Goal: Task Accomplishment & Management: Manage account settings

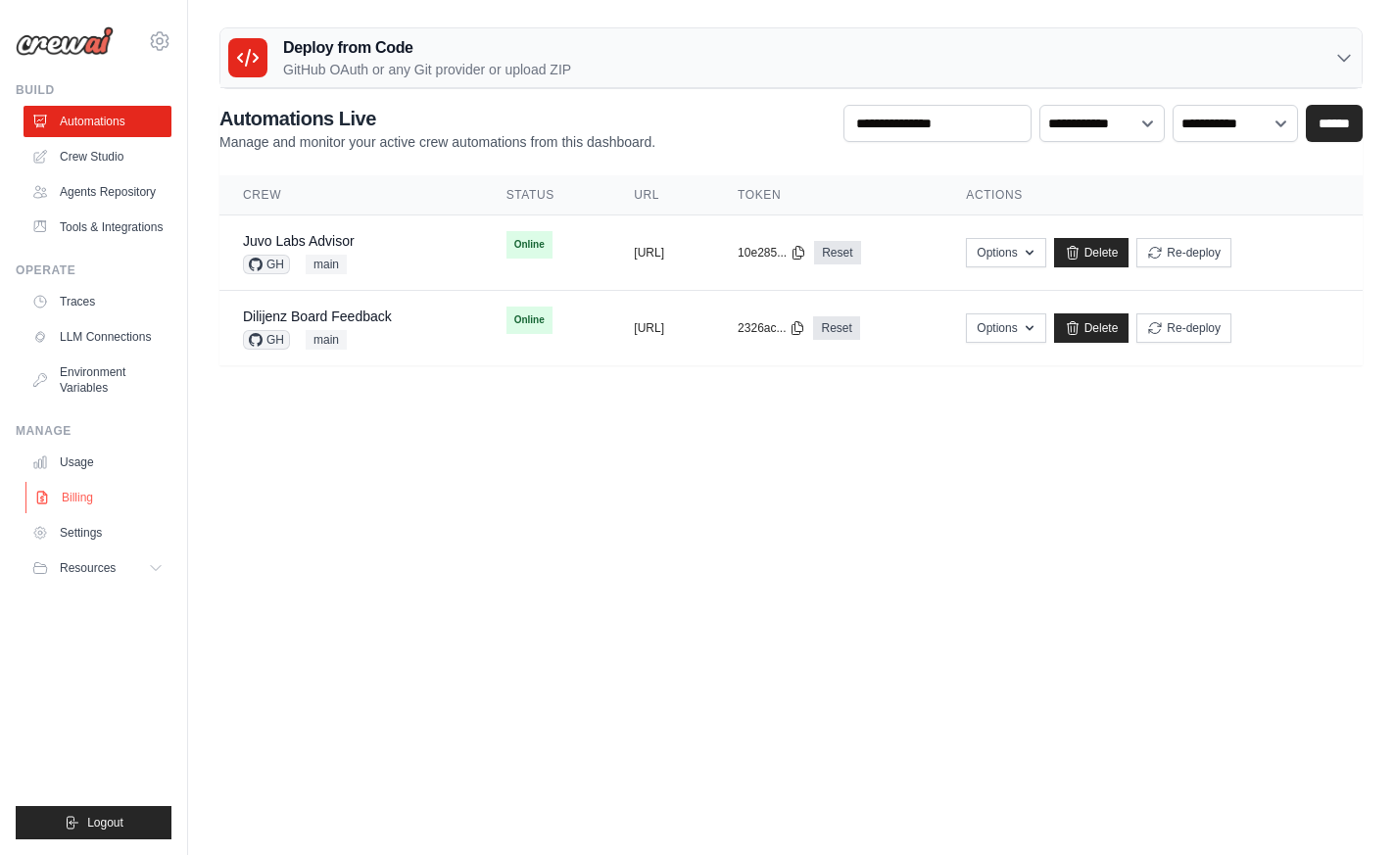
click at [96, 508] on link "Billing" at bounding box center [99, 497] width 148 height 31
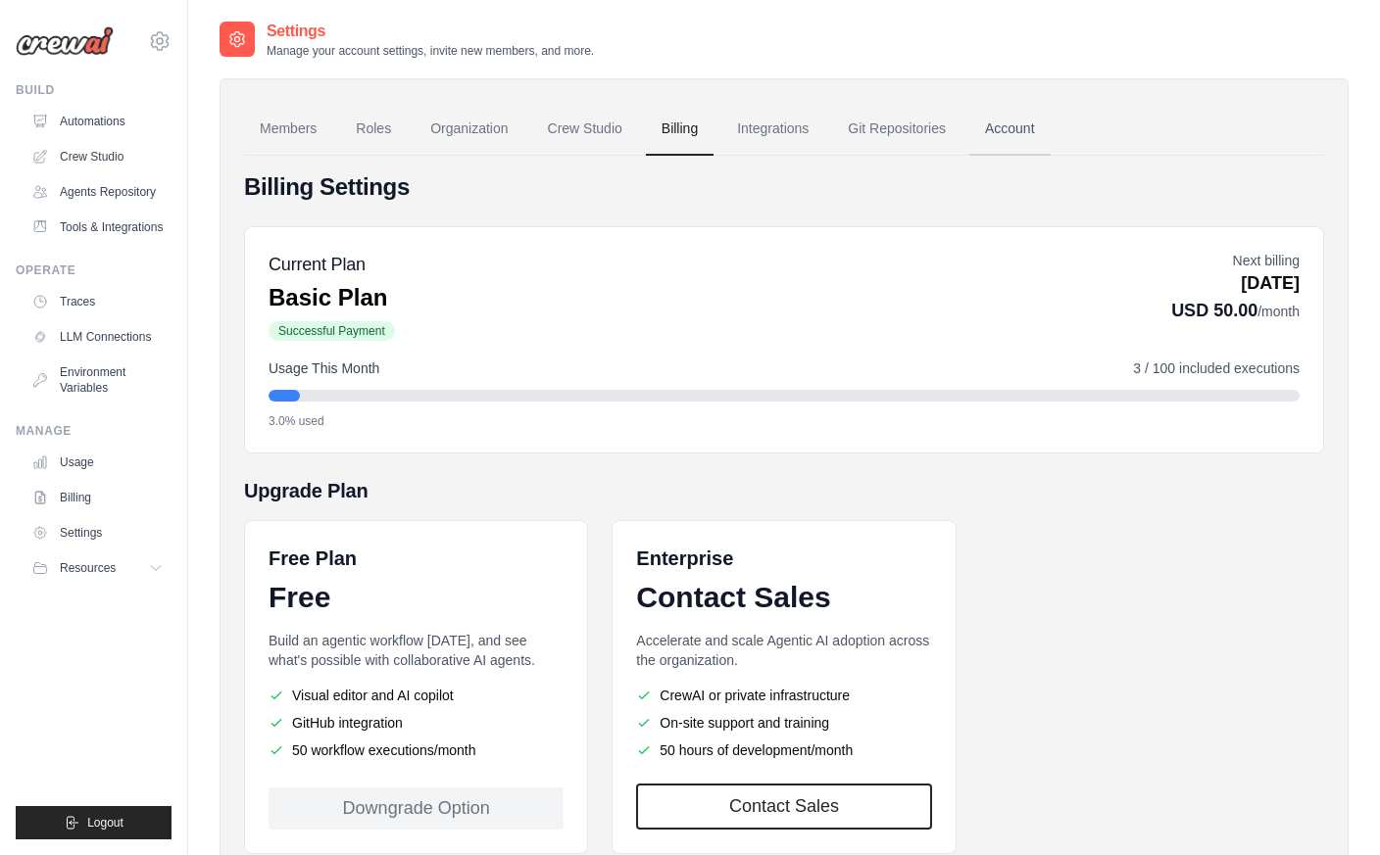
click at [1033, 111] on link "Account" at bounding box center [1009, 129] width 81 height 53
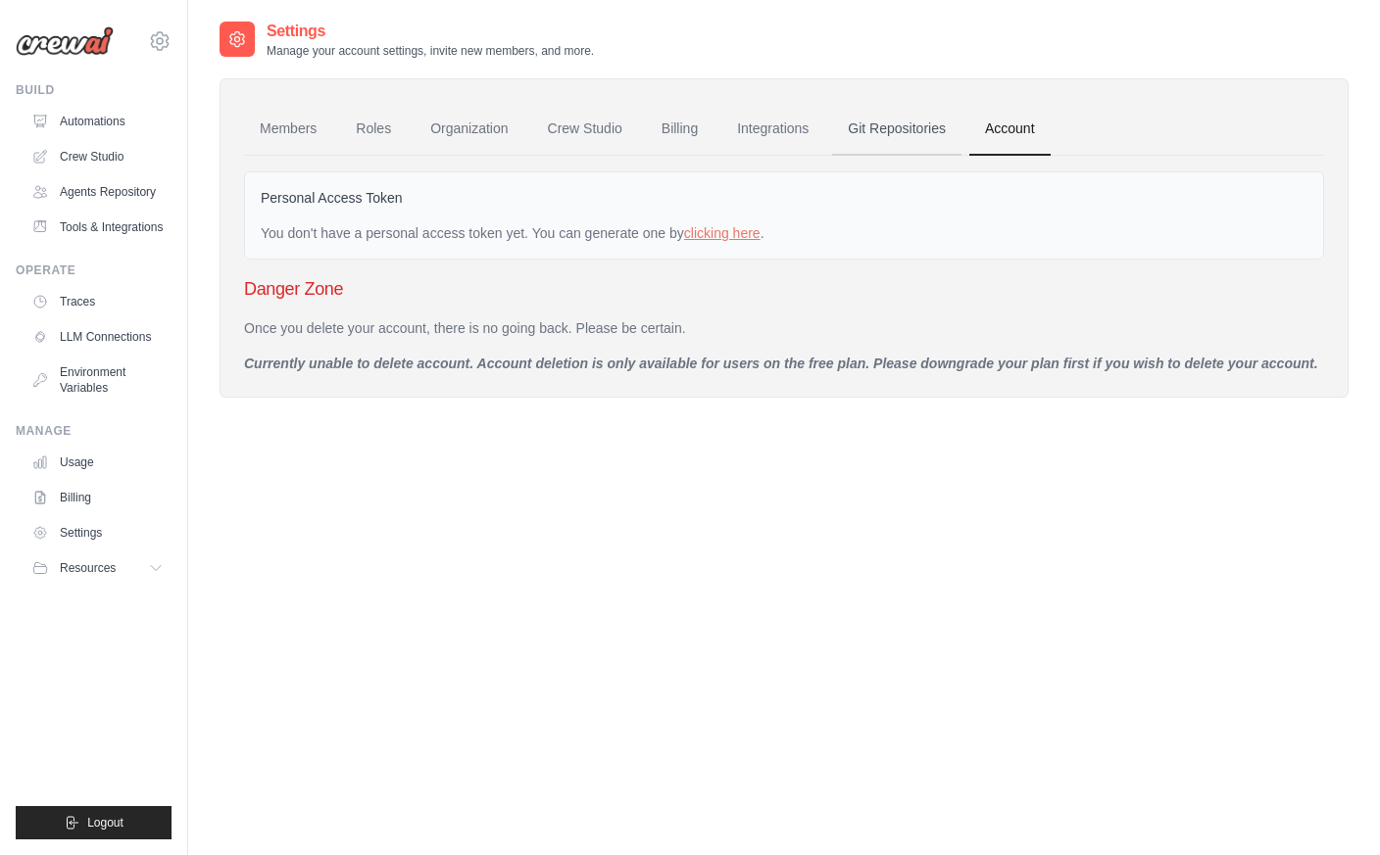
click at [915, 129] on link "Git Repositories" at bounding box center [896, 129] width 129 height 53
click at [287, 125] on link "Members" at bounding box center [288, 129] width 88 height 53
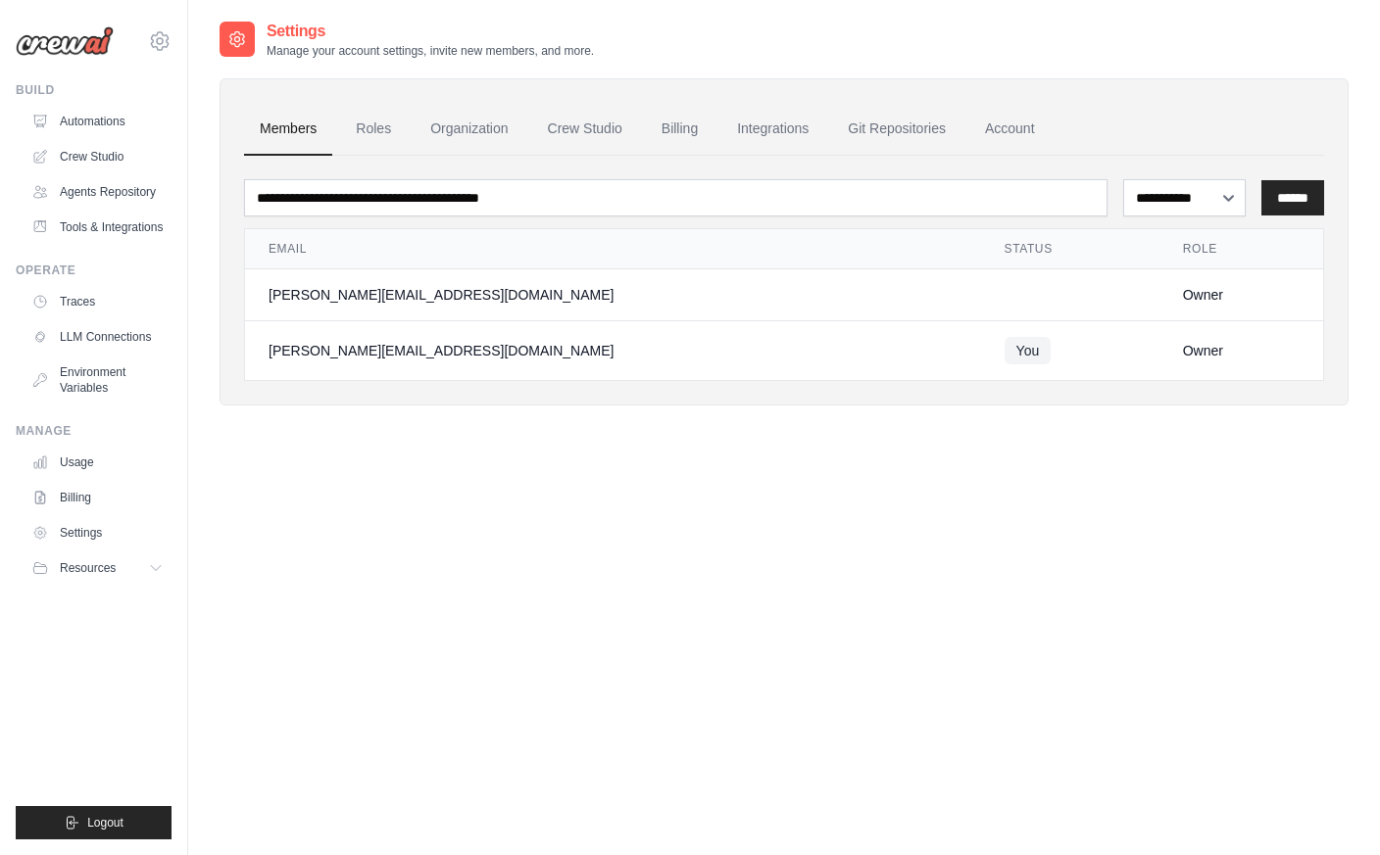
click at [417, 127] on ul "Members Roles Organization Crew Studio Billing Integrations Git Repositories Ac…" at bounding box center [784, 129] width 1080 height 53
click at [464, 129] on link "Organization" at bounding box center [468, 129] width 109 height 53
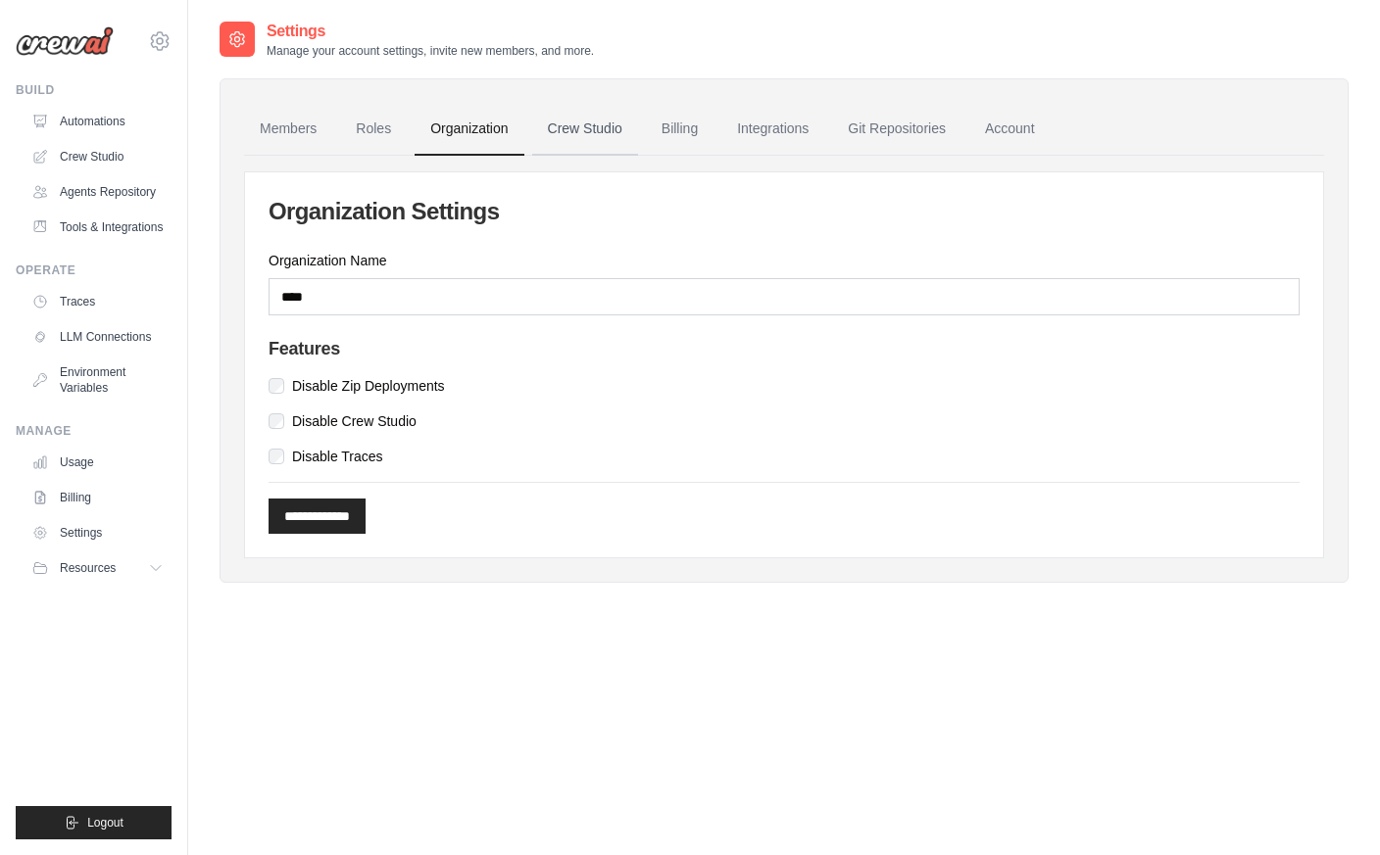
click at [598, 127] on link "Crew Studio" at bounding box center [585, 129] width 106 height 53
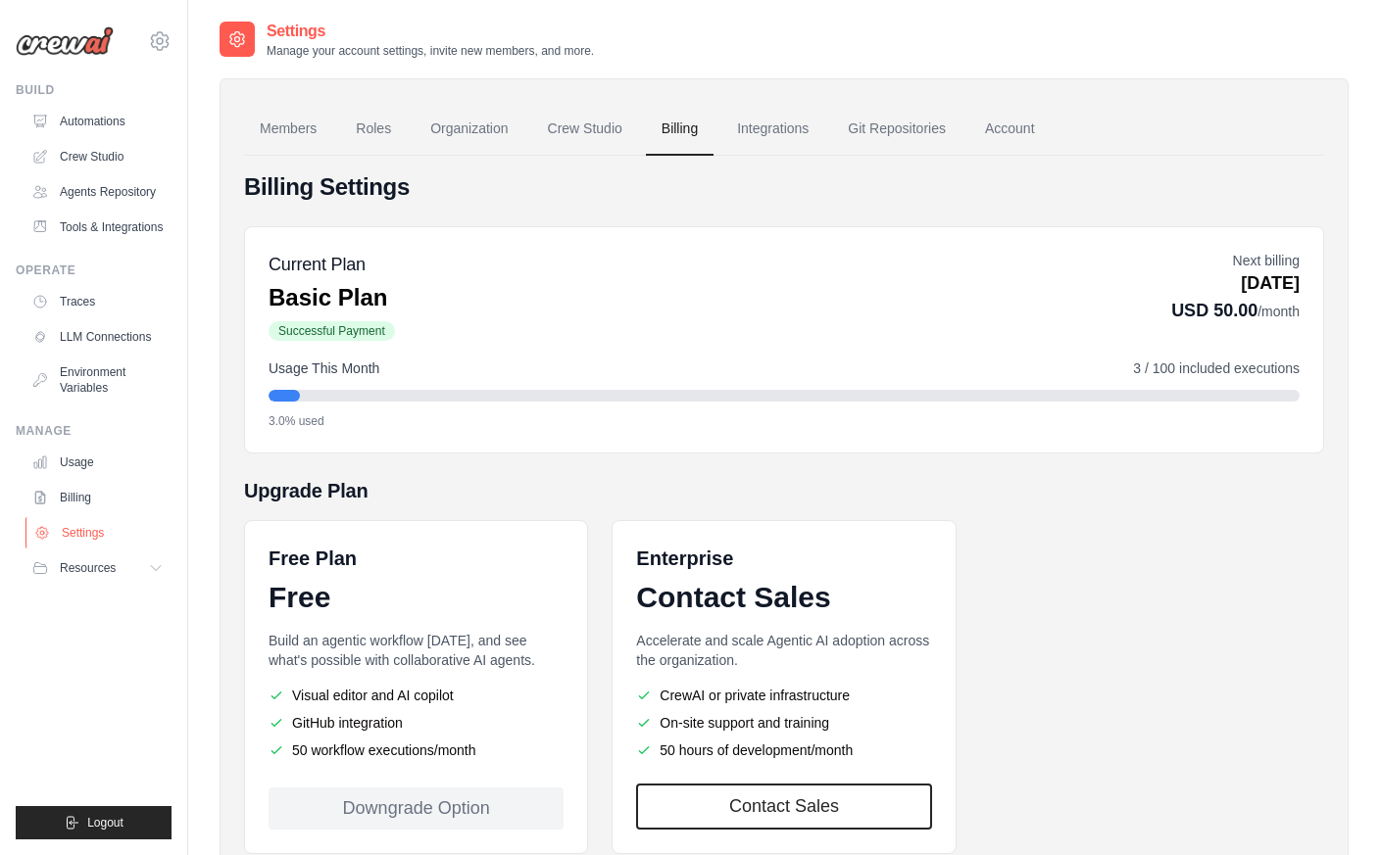
click at [106, 546] on link "Settings" at bounding box center [99, 532] width 148 height 31
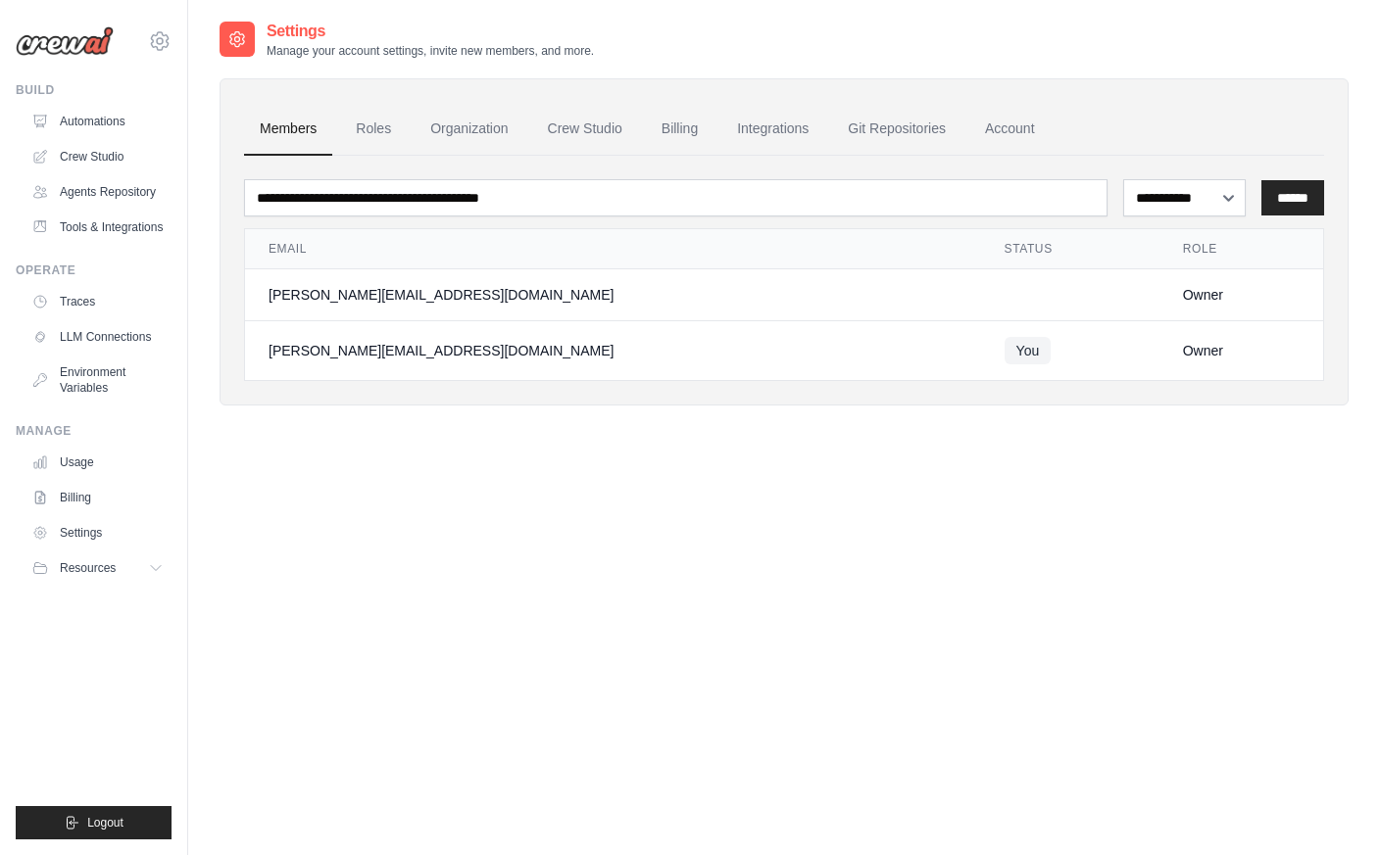
click at [370, 469] on div "**********" at bounding box center [783, 447] width 1129 height 855
click at [160, 45] on icon at bounding box center [160, 41] width 24 height 24
click at [196, 113] on span "Settings" at bounding box center [243, 122] width 155 height 20
click at [96, 547] on link "Settings" at bounding box center [99, 532] width 148 height 31
click at [314, 552] on div "**********" at bounding box center [783, 447] width 1129 height 855
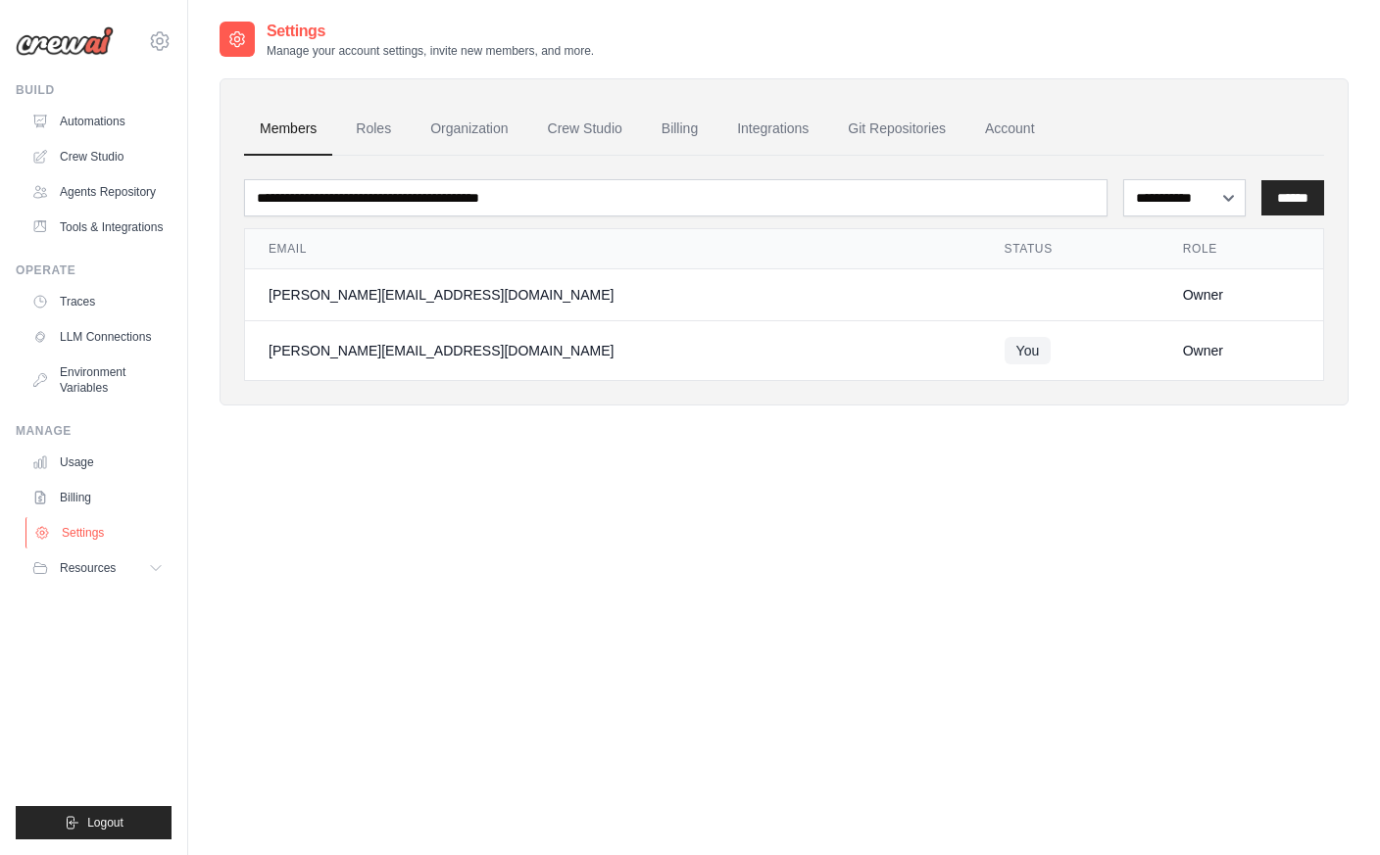
click at [83, 549] on link "Settings" at bounding box center [99, 532] width 148 height 31
click at [695, 127] on link "Billing" at bounding box center [680, 129] width 68 height 53
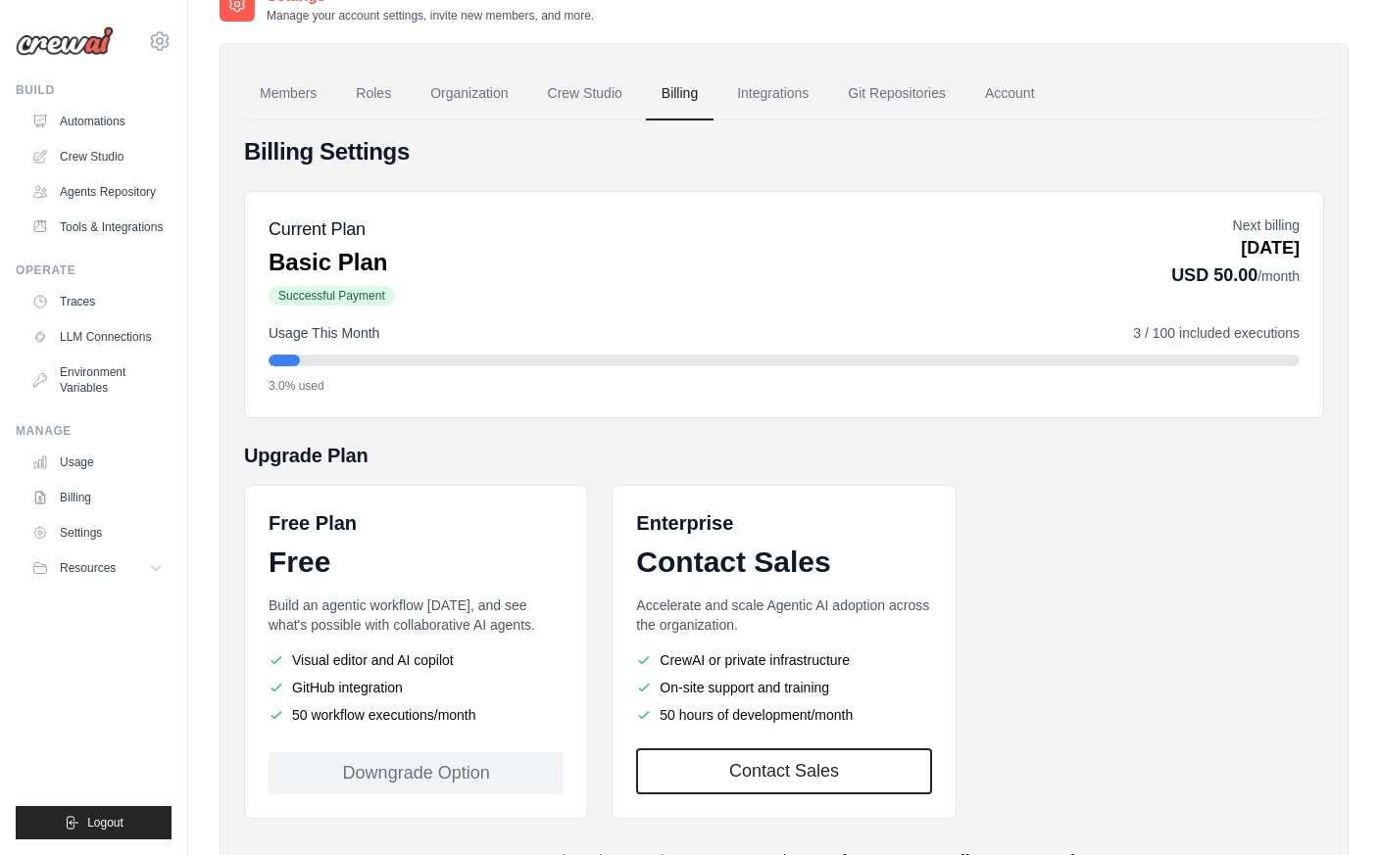
scroll to position [124, 0]
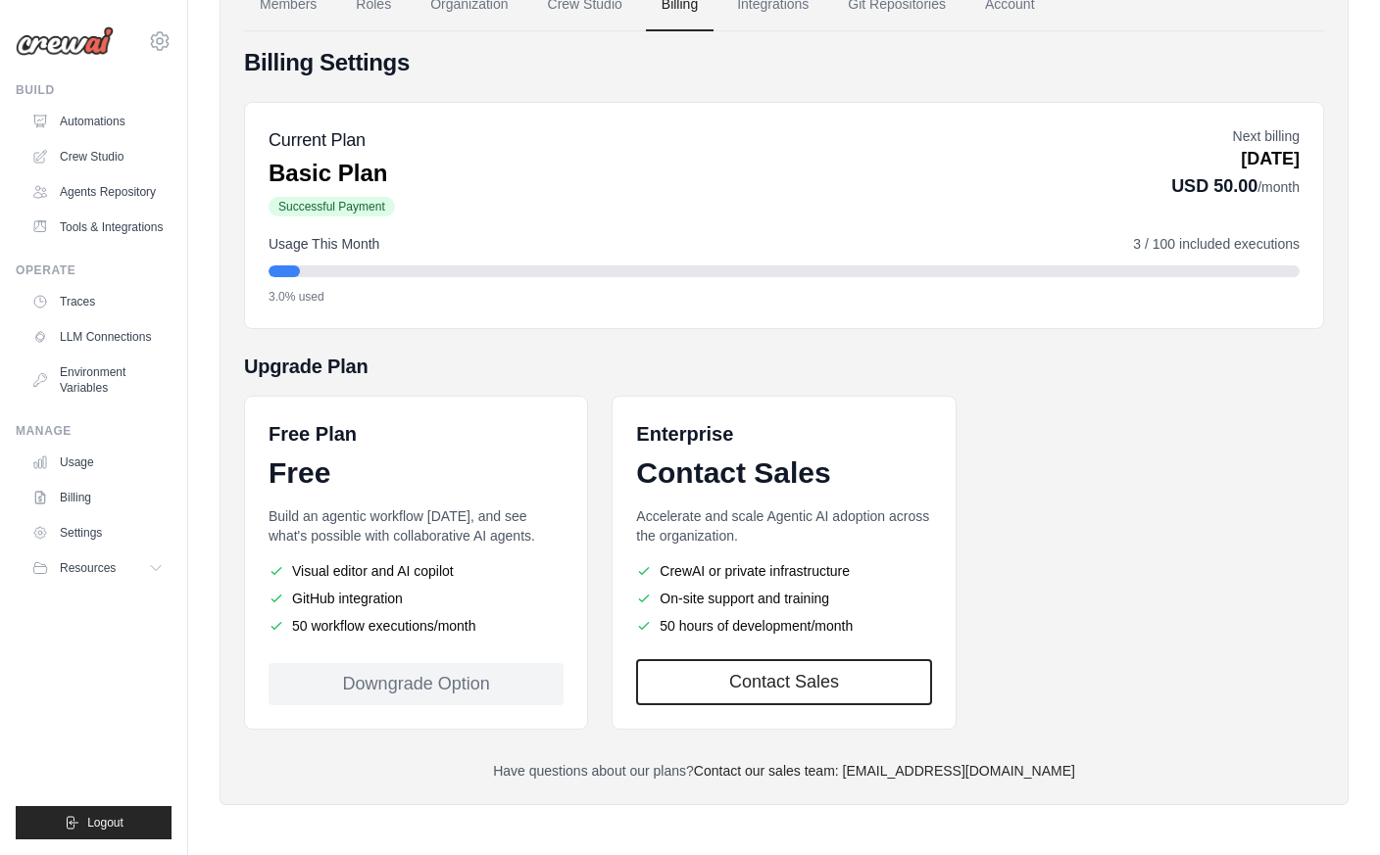
click at [411, 690] on div "Downgrade Option" at bounding box center [415, 684] width 295 height 42
click at [766, 668] on link "Contact Sales" at bounding box center [783, 682] width 295 height 46
drag, startPoint x: 1062, startPoint y: 768, endPoint x: 889, endPoint y: 770, distance: 173.4
click at [889, 770] on p "Have questions about our plans? Contact our sales team: engineering@crewai.com" at bounding box center [784, 771] width 1080 height 20
copy link "engineering@crewai.com"
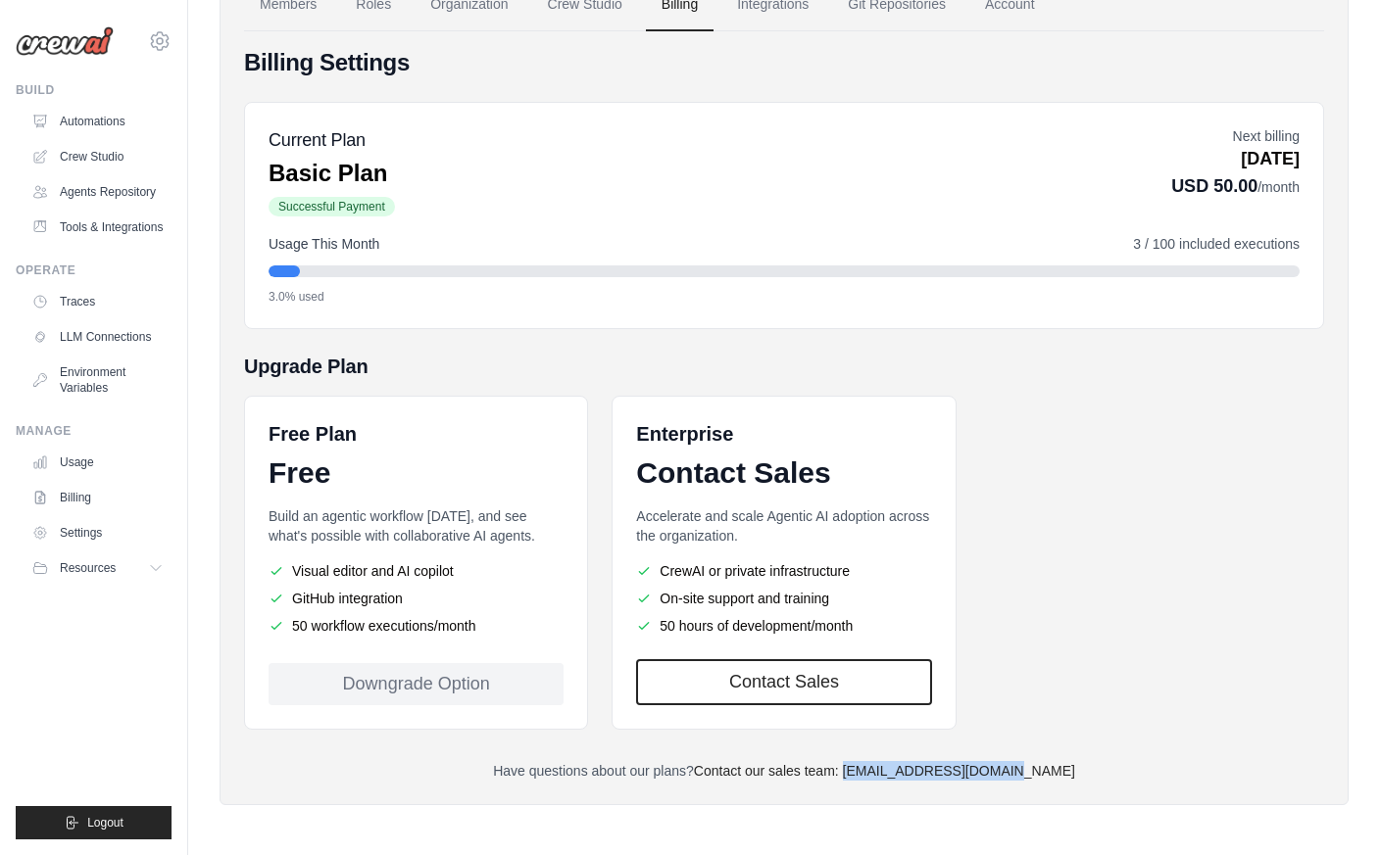
copy link "engineering@crewai.com"
click at [482, 188] on div "Current Plan Basic Plan Successful Payment Next billing Nov 03, 2025 USD 50.00 …" at bounding box center [783, 172] width 1031 height 92
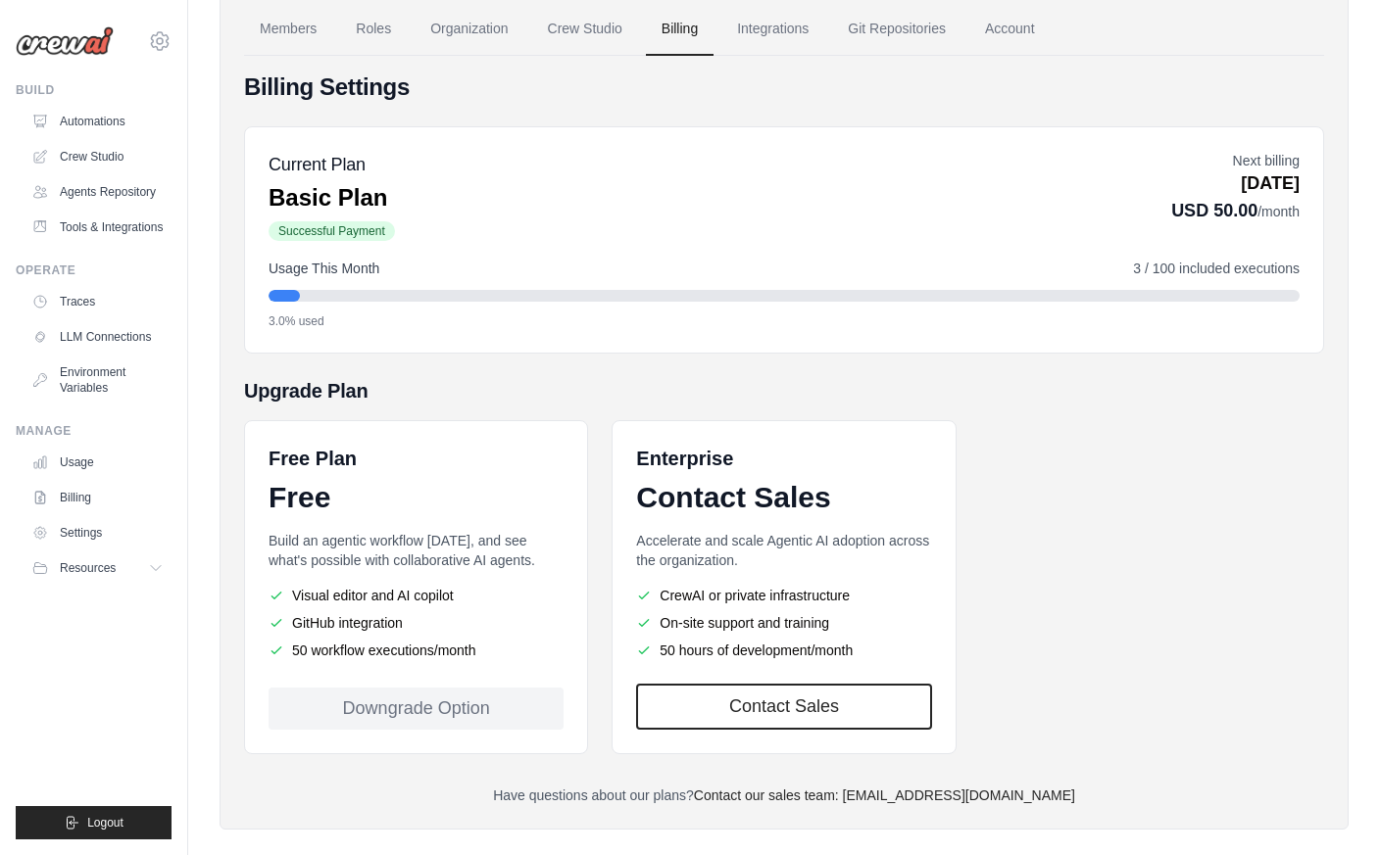
scroll to position [0, 0]
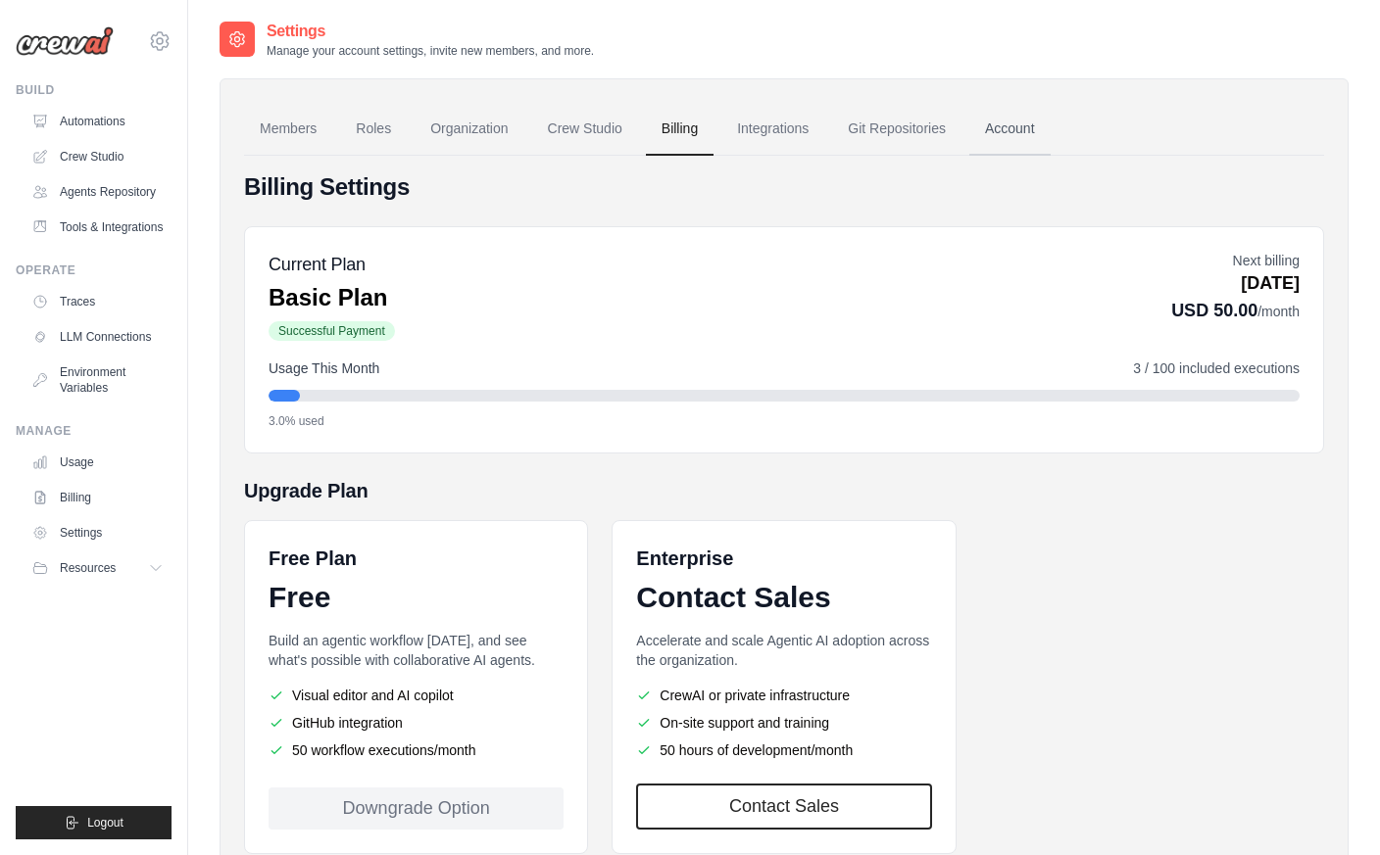
click at [1002, 134] on link "Account" at bounding box center [1009, 129] width 81 height 53
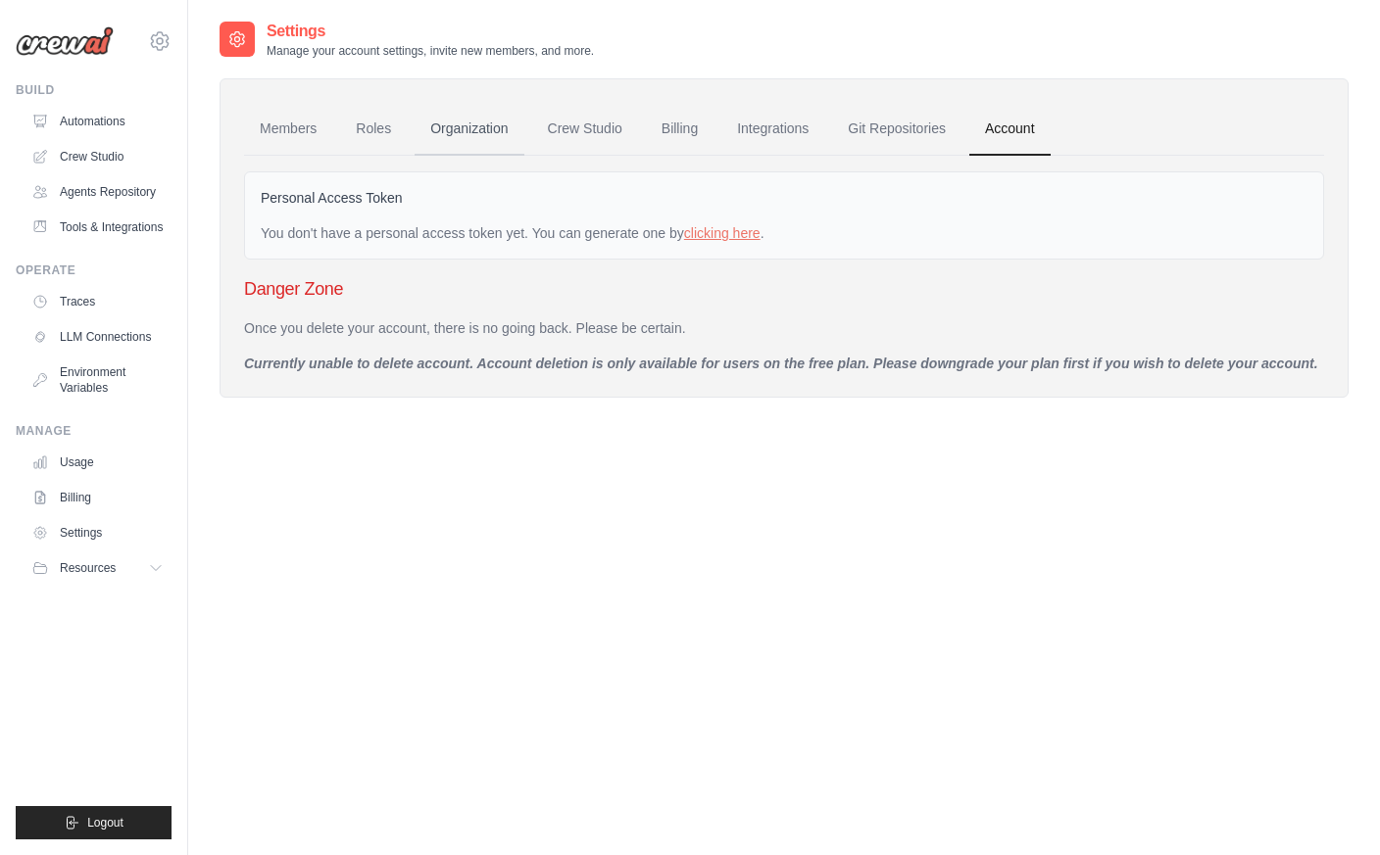
click at [451, 134] on link "Organization" at bounding box center [468, 129] width 109 height 53
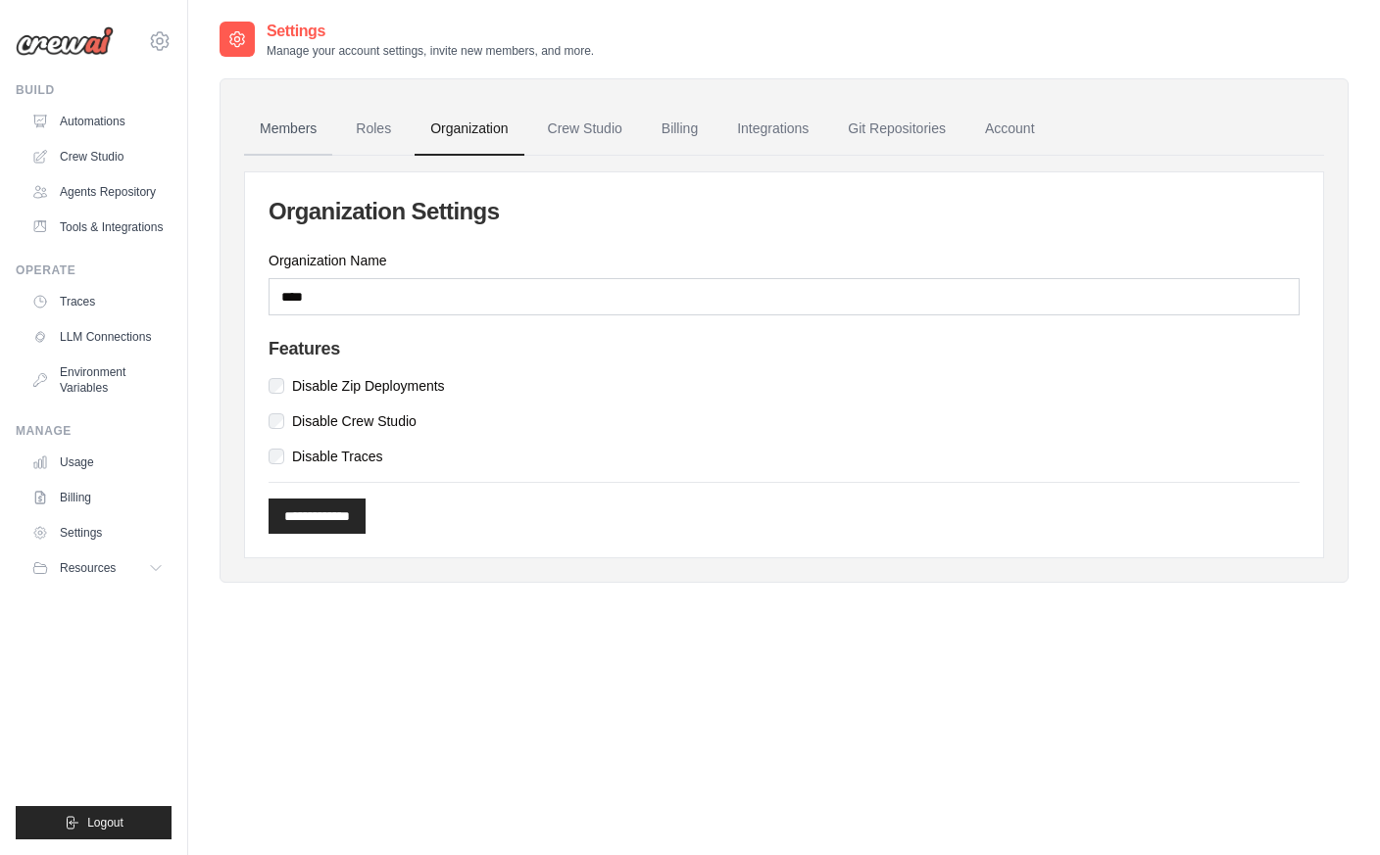
click at [292, 135] on link "Members" at bounding box center [288, 129] width 88 height 53
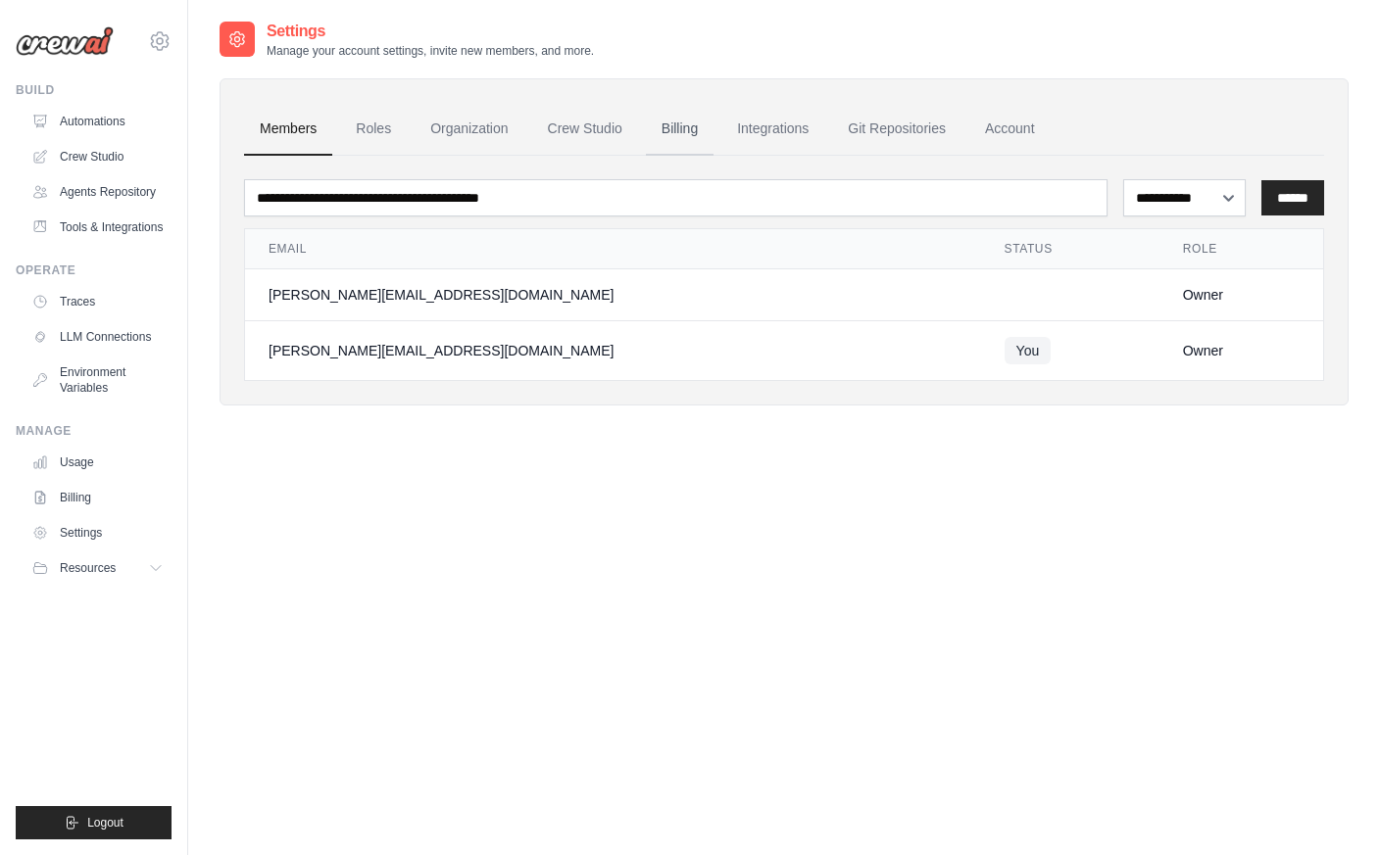
click at [696, 129] on link "Billing" at bounding box center [680, 129] width 68 height 53
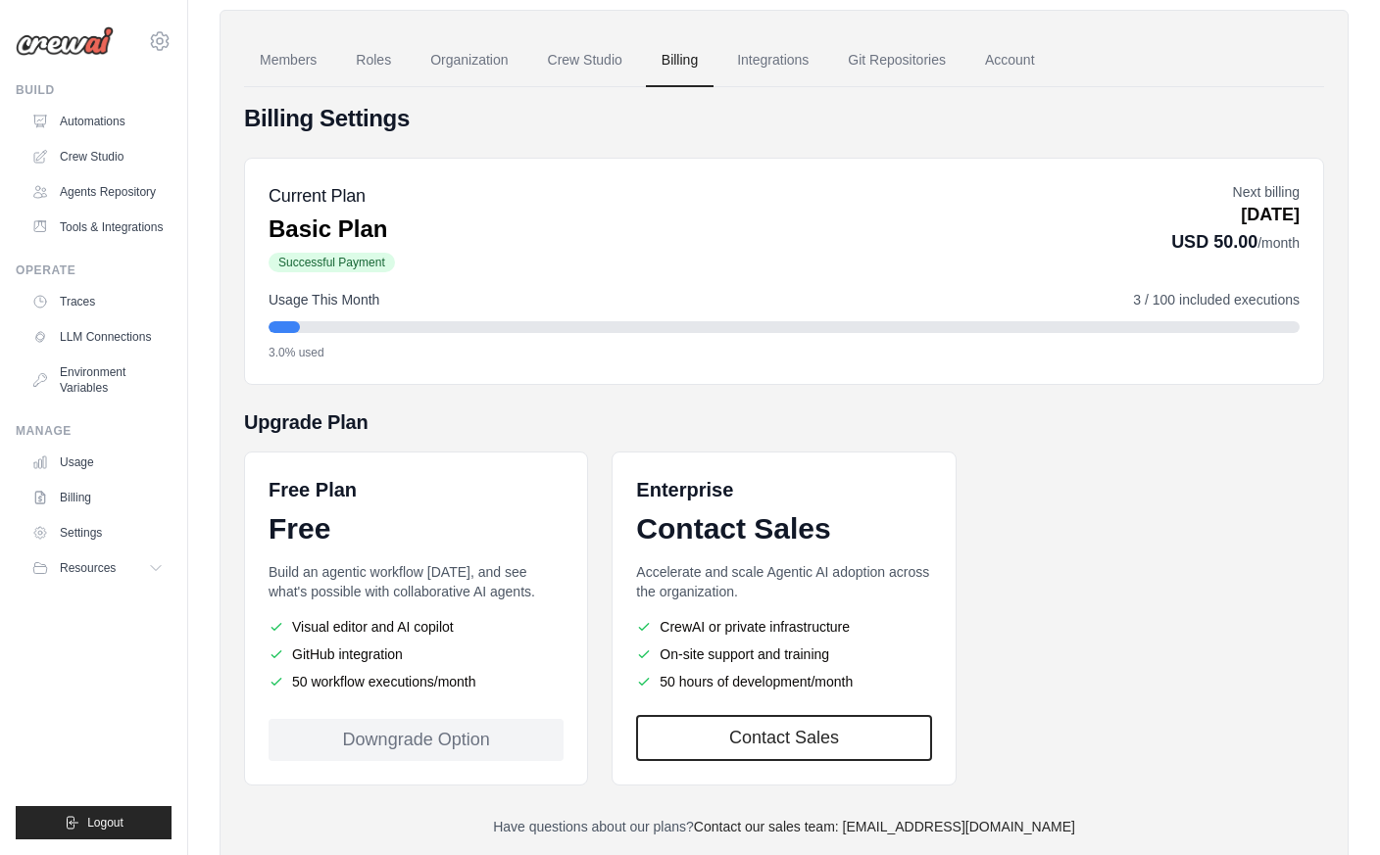
scroll to position [124, 0]
